Goal: Transaction & Acquisition: Purchase product/service

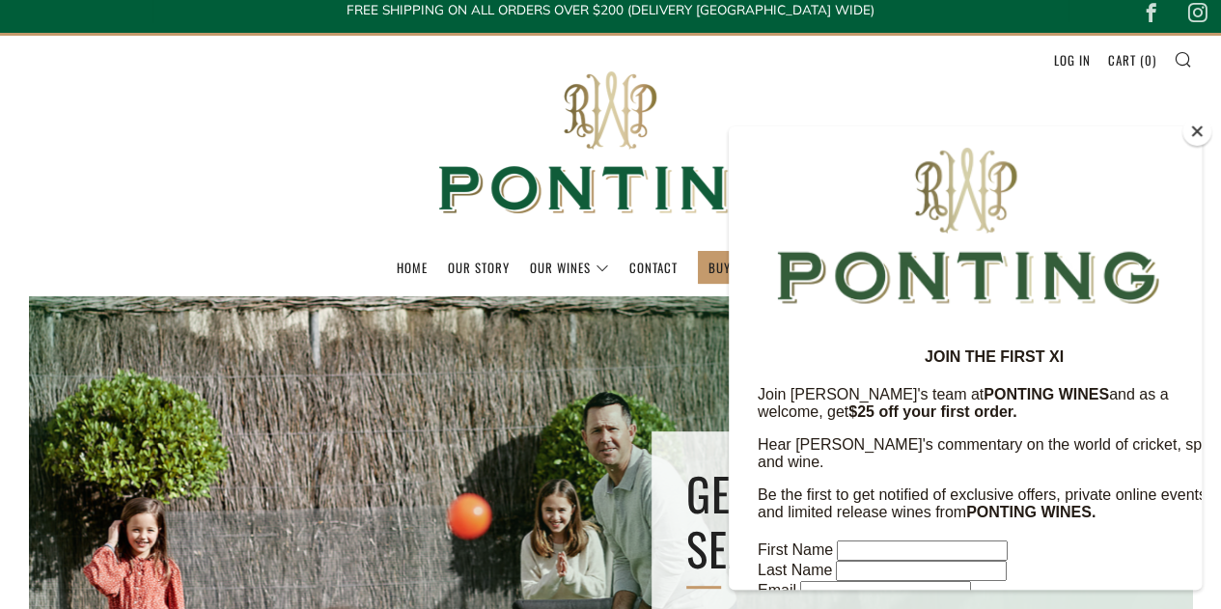
click at [1198, 135] on button "Close" at bounding box center [1197, 131] width 29 height 29
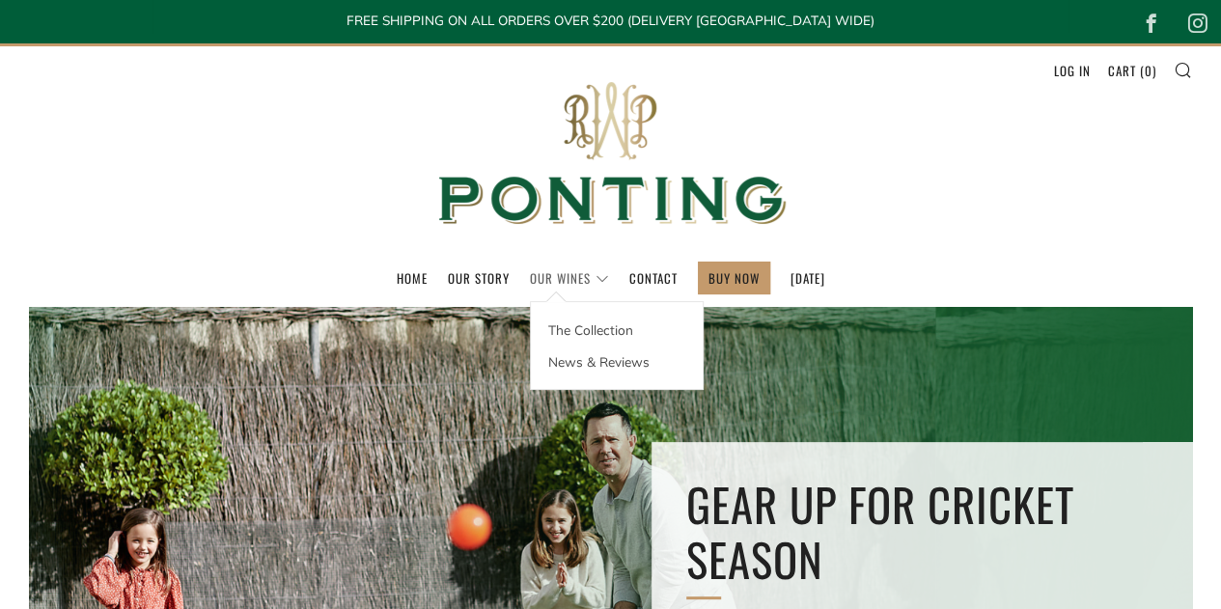
click at [545, 277] on link "Our Wines" at bounding box center [569, 278] width 79 height 31
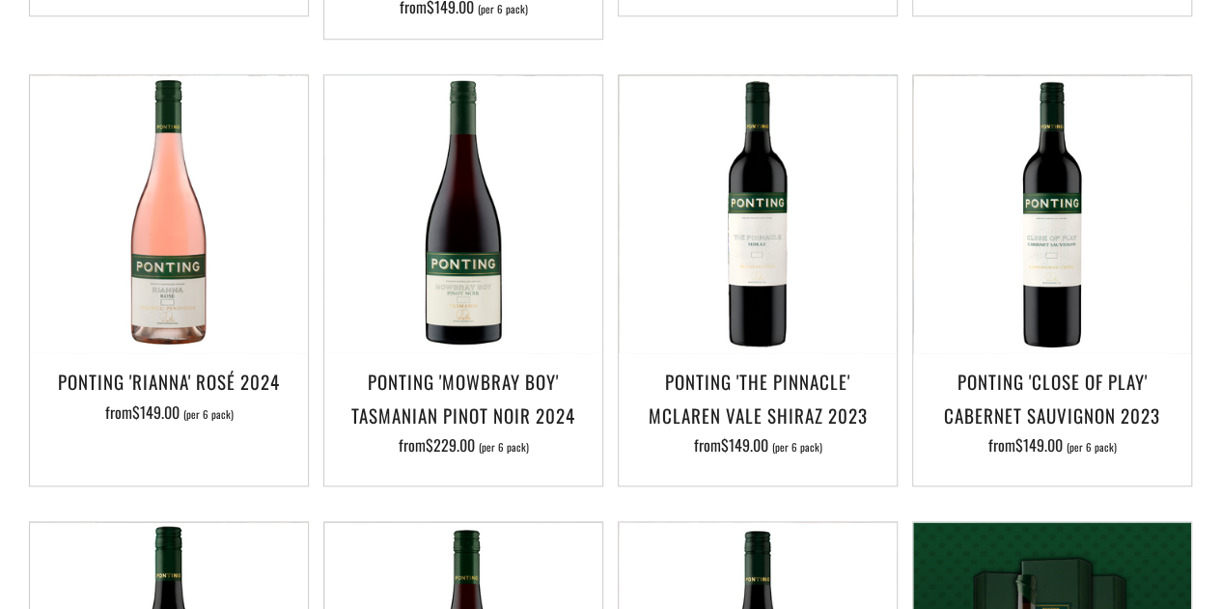
scroll to position [868, 0]
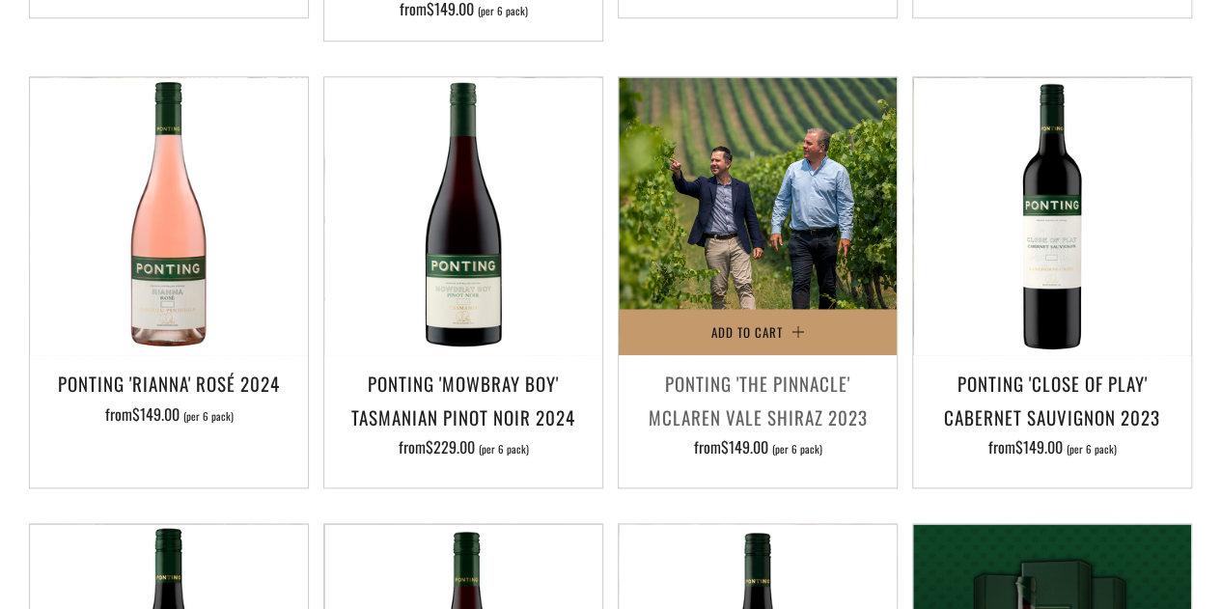
click at [766, 241] on img at bounding box center [758, 216] width 278 height 278
